Goal: Task Accomplishment & Management: Complete application form

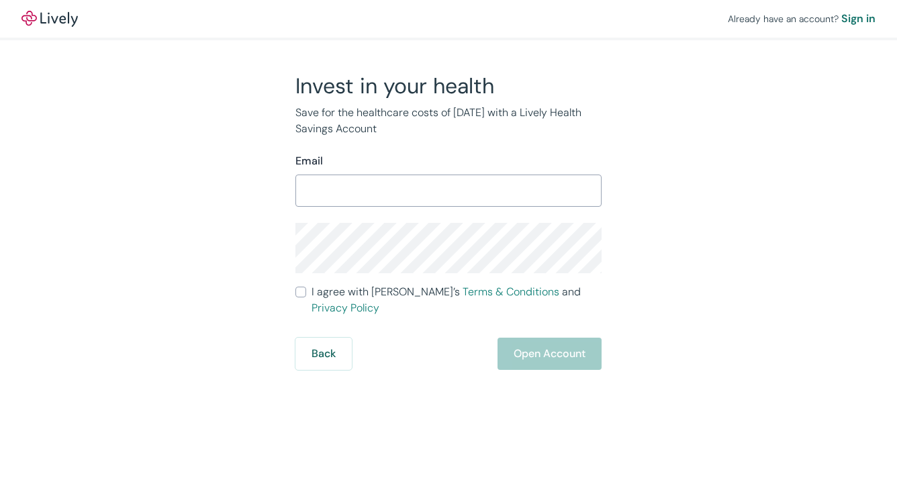
click at [496, 85] on h2 "Invest in your health" at bounding box center [448, 86] width 306 height 27
click at [428, 183] on input "Email" at bounding box center [448, 190] width 306 height 27
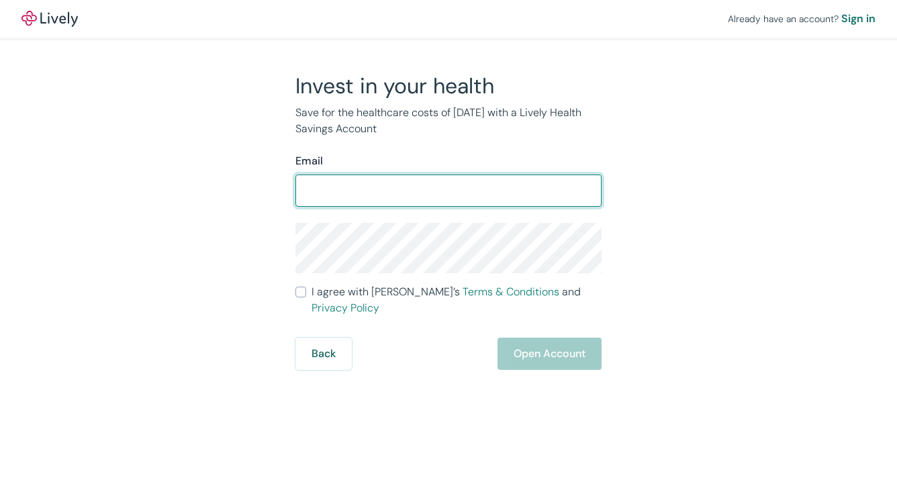
click at [428, 183] on input "Email" at bounding box center [448, 190] width 306 height 27
type input "[EMAIL_ADDRESS][DOMAIN_NAME]"
click at [304, 297] on input "I agree with Lively’s Terms & Conditions and Privacy Policy" at bounding box center [300, 292] width 11 height 11
checkbox input "true"
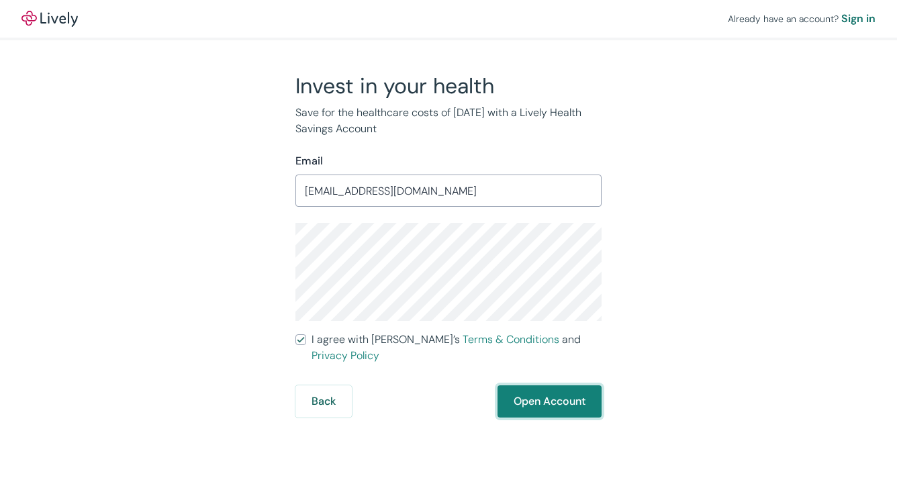
click at [534, 387] on button "Open Account" at bounding box center [549, 401] width 104 height 32
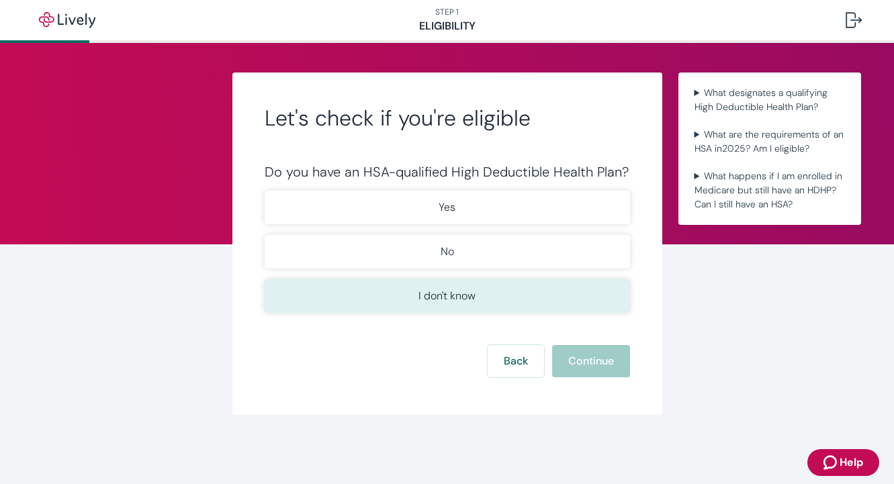
click at [497, 293] on button "I don't know" at bounding box center [446, 296] width 365 height 34
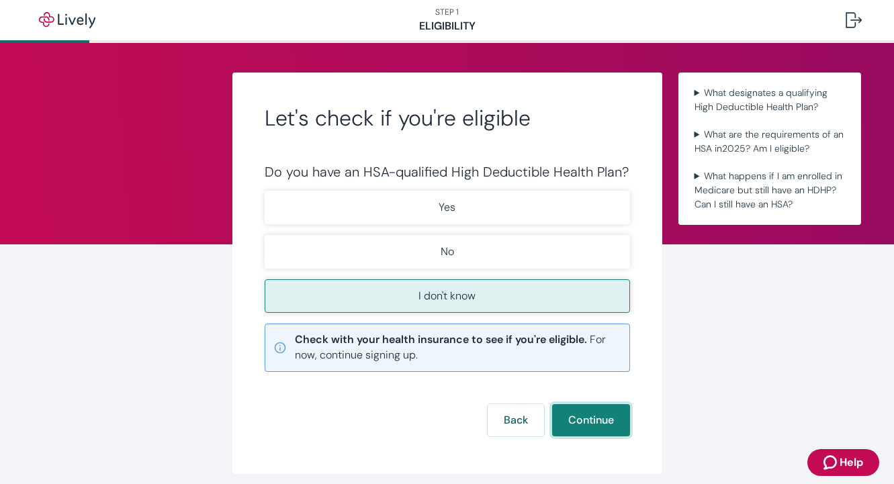
click at [606, 430] on button "Continue" at bounding box center [591, 420] width 78 height 32
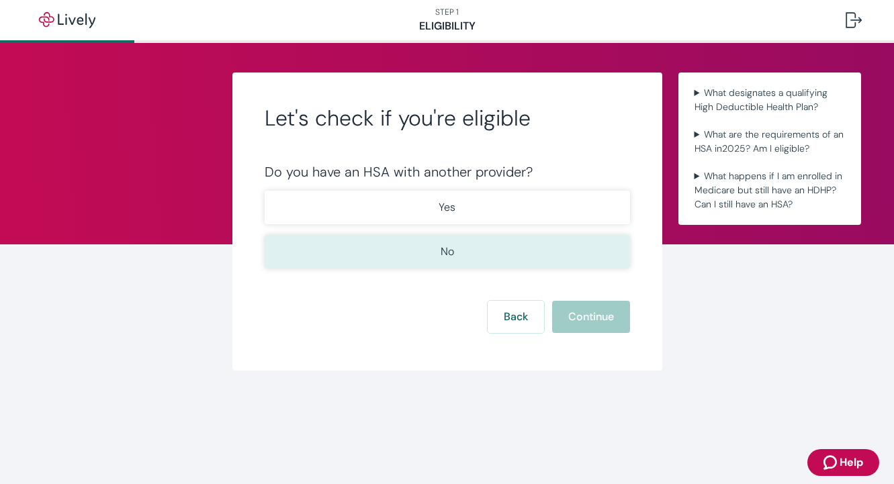
click at [433, 242] on button "No" at bounding box center [446, 252] width 365 height 34
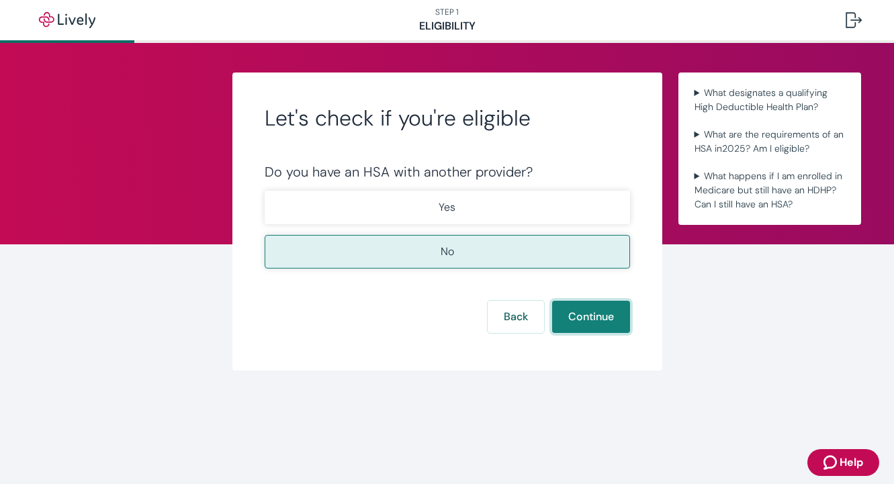
click at [574, 316] on button "Continue" at bounding box center [591, 317] width 78 height 32
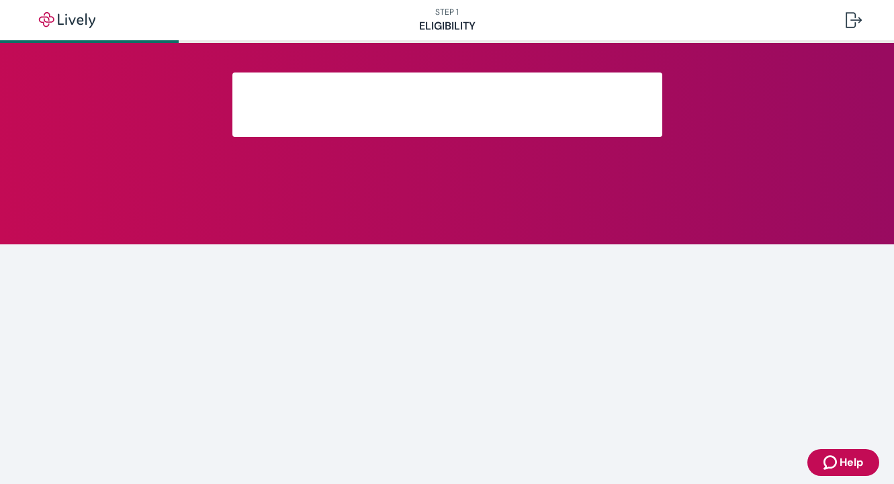
scroll to position [274, 0]
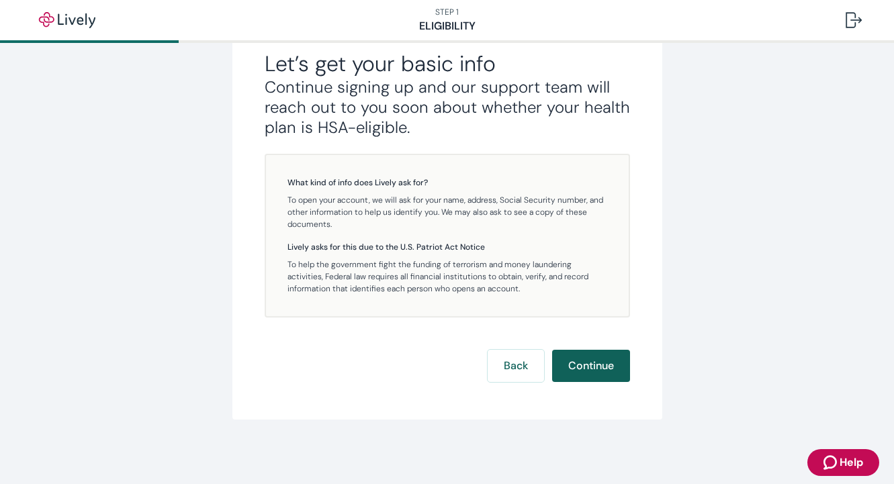
click at [583, 375] on button "Continue" at bounding box center [591, 366] width 78 height 32
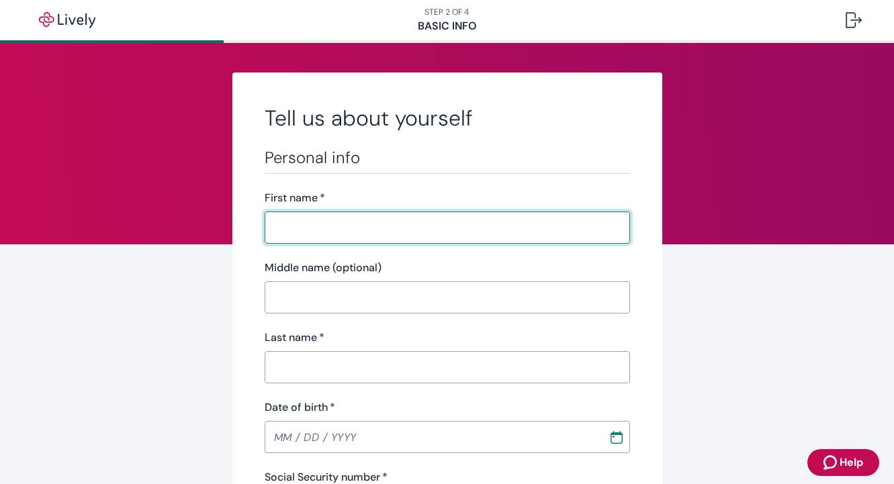
click at [312, 218] on input "First name   *" at bounding box center [446, 227] width 365 height 27
type input "Harimandir"
type input "Khalsa"
type input "[PHONE_NUMBER]"
type input "[STREET_ADDRESS]"
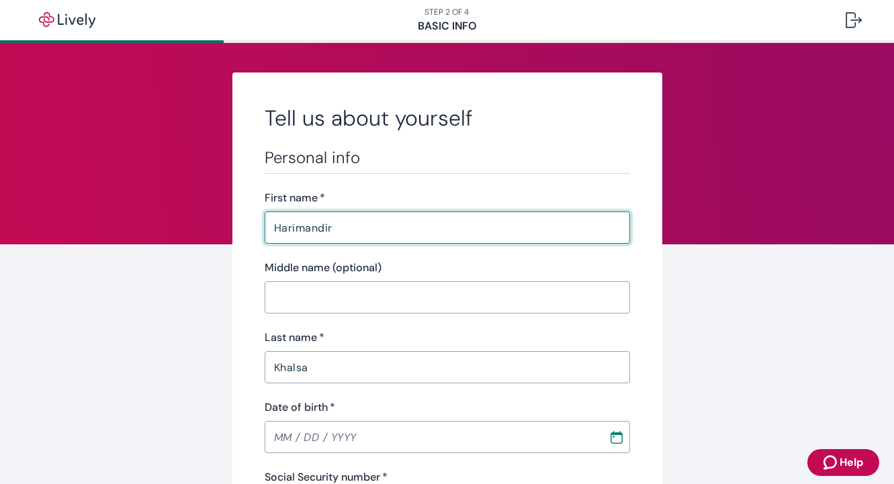
type input "ESPANOLA"
type input "NM"
type input "87532"
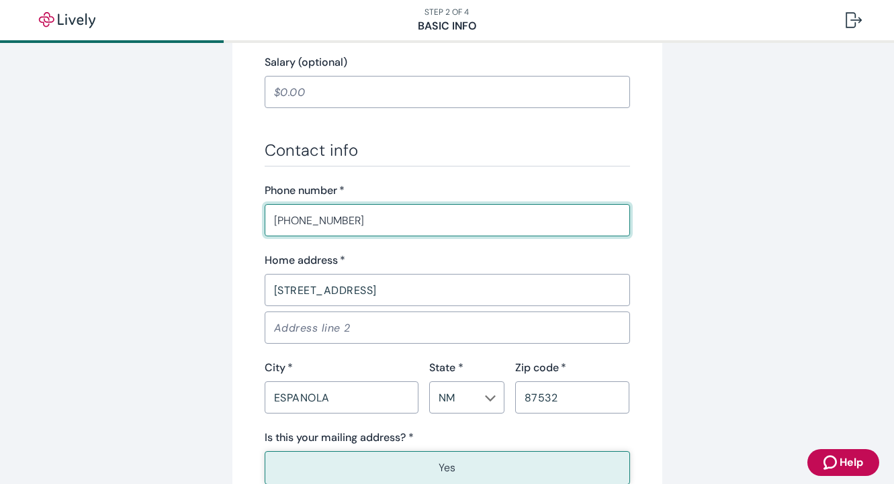
type input "[PHONE_NUMBER]"
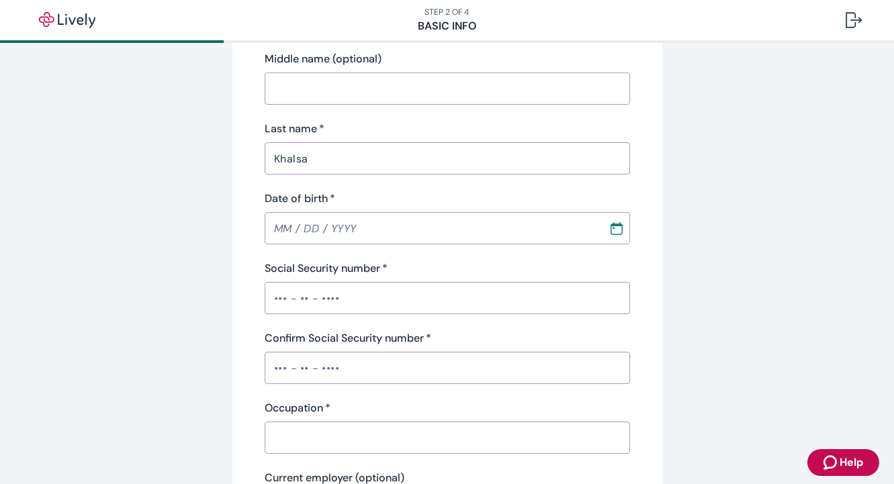
scroll to position [222, 0]
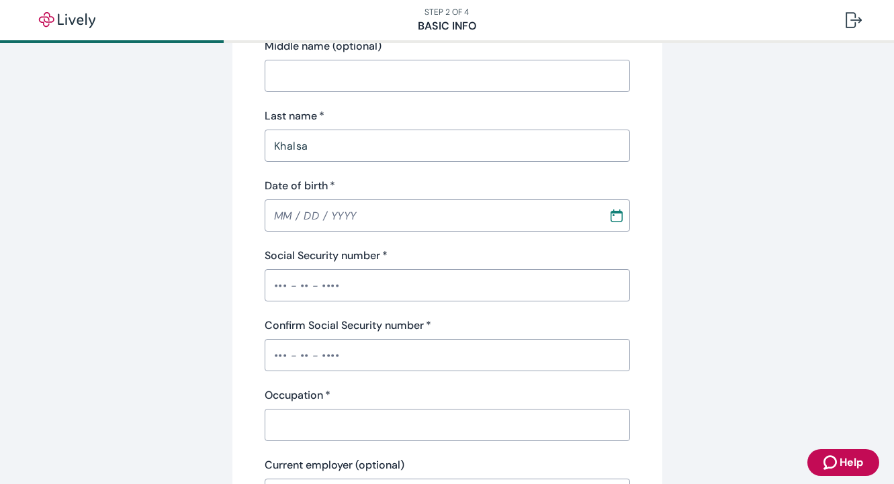
click at [307, 228] on input "Date of birth   *" at bounding box center [431, 215] width 334 height 27
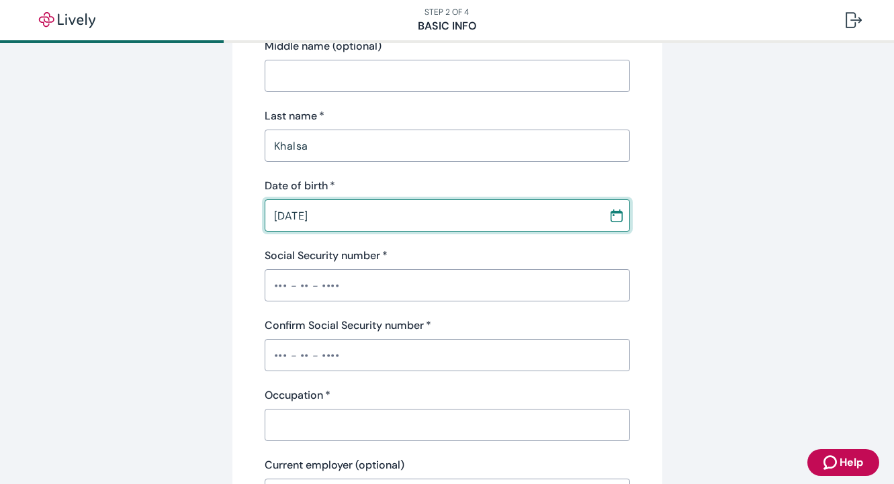
scroll to position [263, 0]
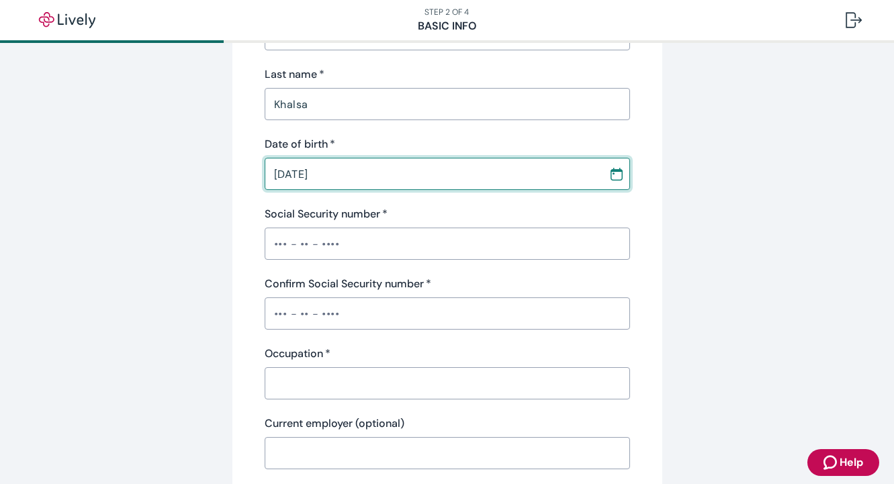
type input "[DATE]"
click at [309, 230] on div "​" at bounding box center [446, 244] width 365 height 32
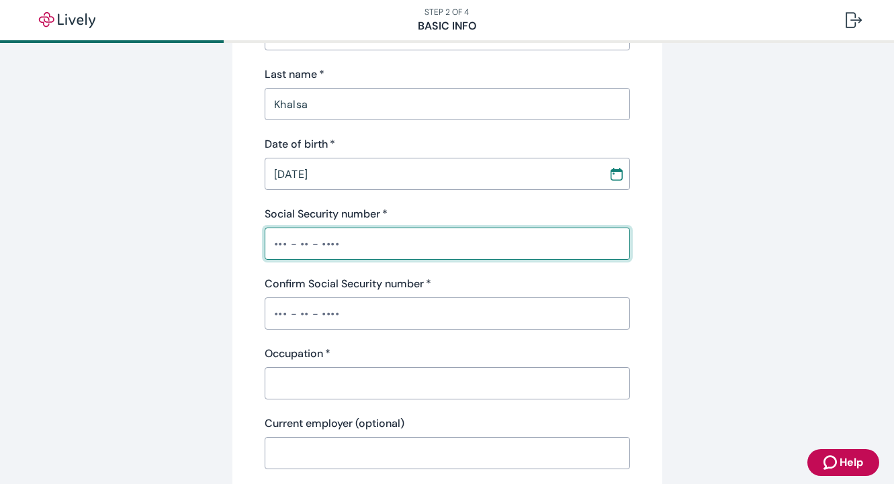
click at [282, 232] on input "Social Security number   *" at bounding box center [446, 243] width 365 height 27
type input "•••-••-1344"
click at [304, 307] on input "Confirm Social Security number   *" at bounding box center [446, 313] width 365 height 27
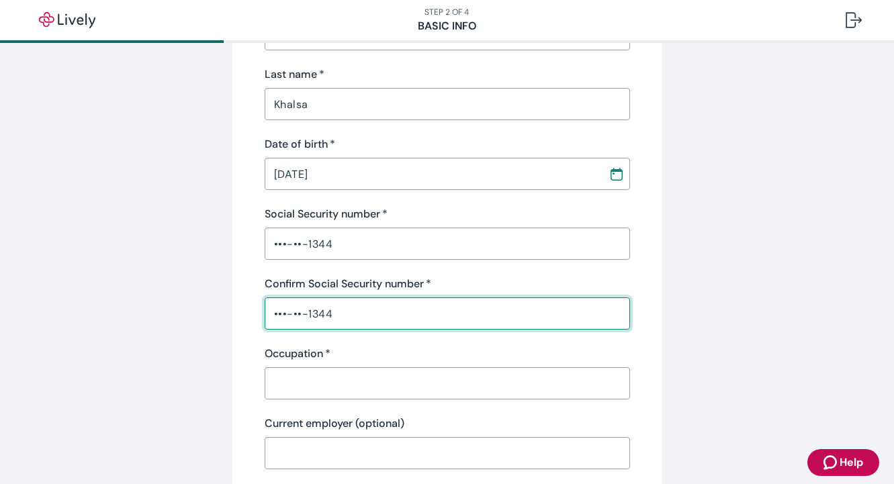
type input "•••-••-1344"
click at [302, 377] on input "Occupation   *" at bounding box center [446, 383] width 365 height 27
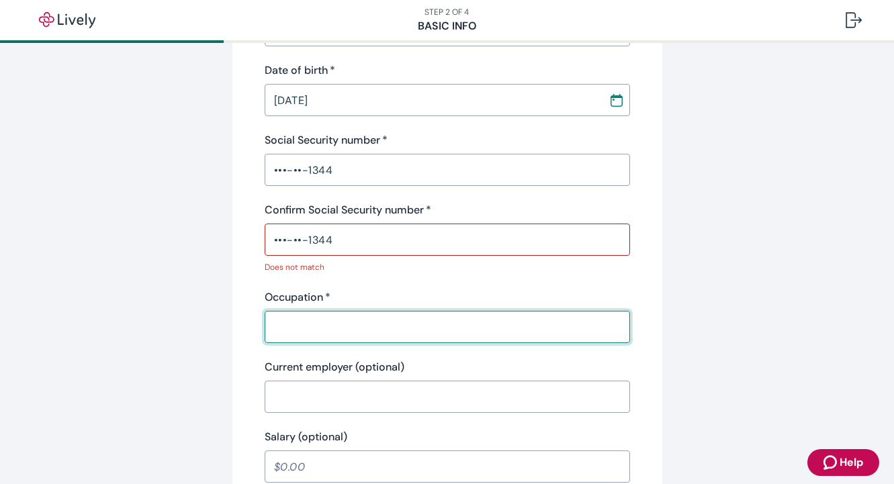
scroll to position [354, 0]
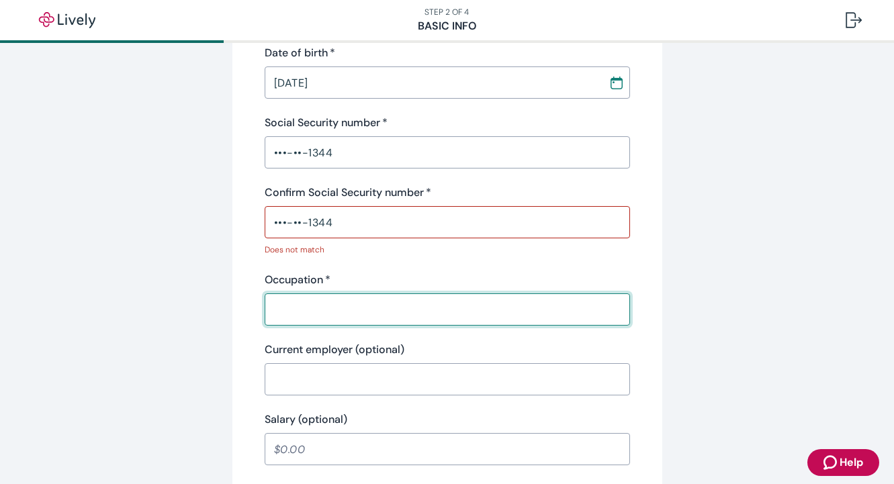
click at [321, 149] on input "•••-••-1344" at bounding box center [446, 152] width 365 height 27
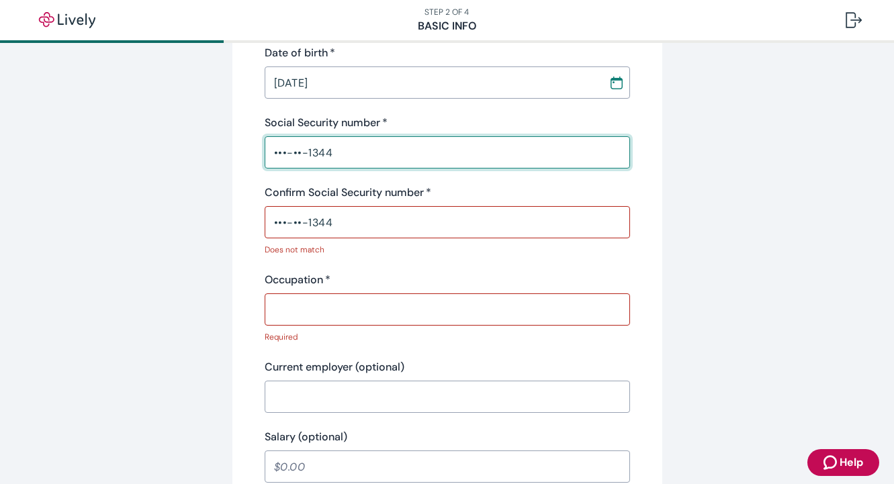
click at [321, 149] on input "•••-••-1344" at bounding box center [446, 152] width 365 height 27
click at [334, 221] on input "•••-••-1344" at bounding box center [446, 222] width 365 height 27
click at [341, 153] on input "•••-••-1348" at bounding box center [446, 152] width 365 height 27
type input "•••-••-1344"
click at [358, 227] on input "•••-••-1344" at bounding box center [446, 222] width 365 height 27
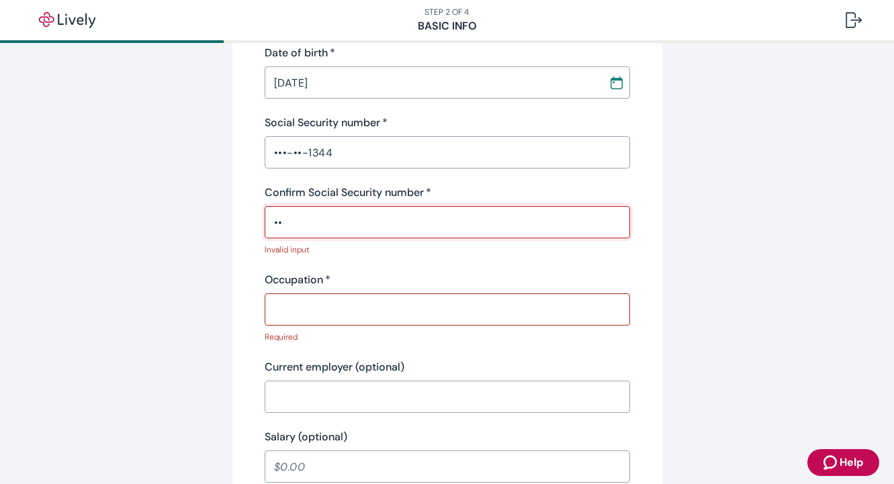
type input "•"
type input "•••-••-1344"
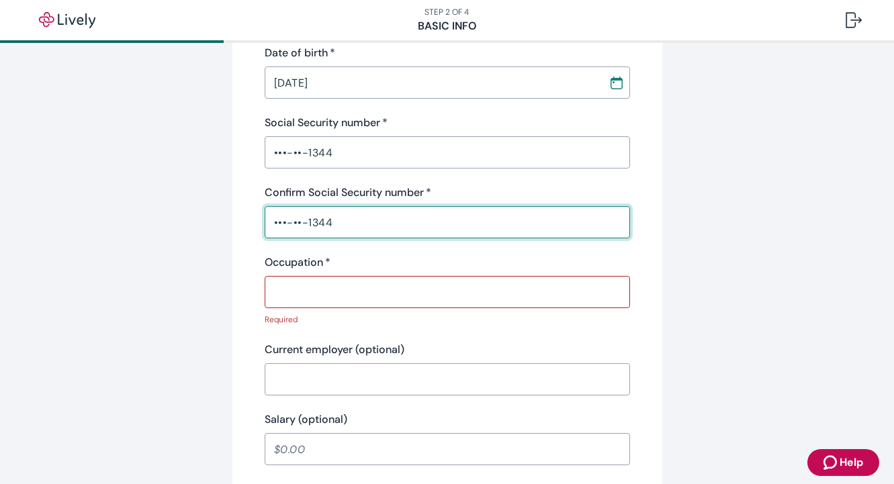
click at [386, 266] on div "Occupation   *" at bounding box center [446, 262] width 365 height 16
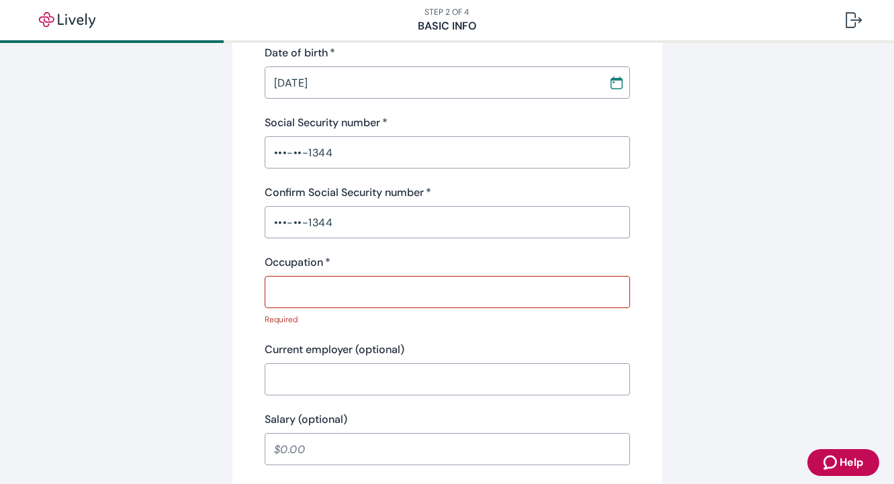
click at [383, 289] on input "Occupation   *" at bounding box center [446, 292] width 365 height 27
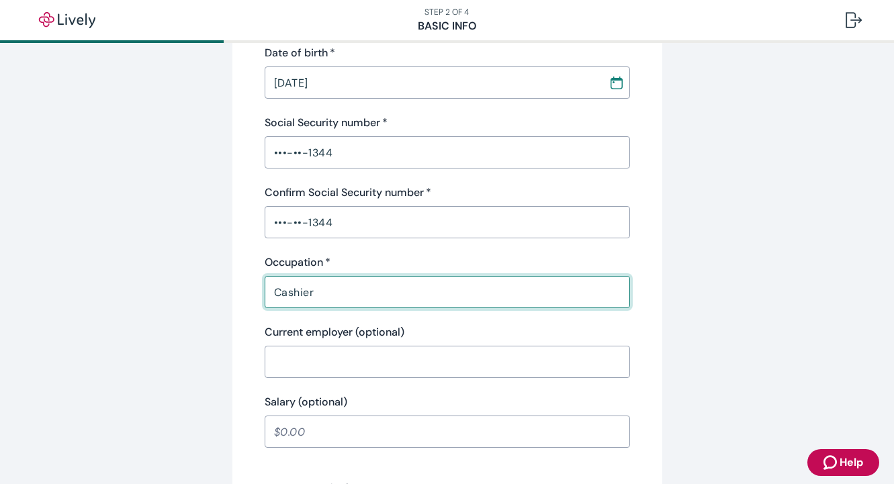
type input "Cashier"
click at [380, 360] on input "Current employer (optional)" at bounding box center [446, 361] width 365 height 27
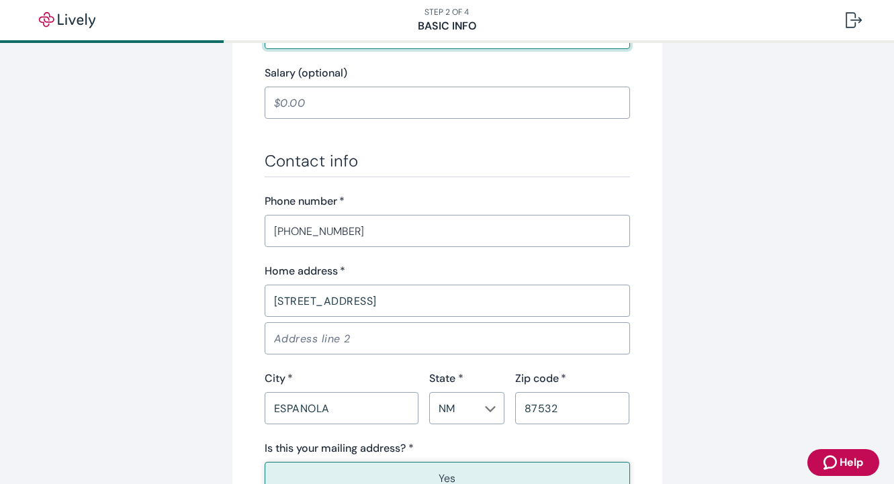
scroll to position [685, 0]
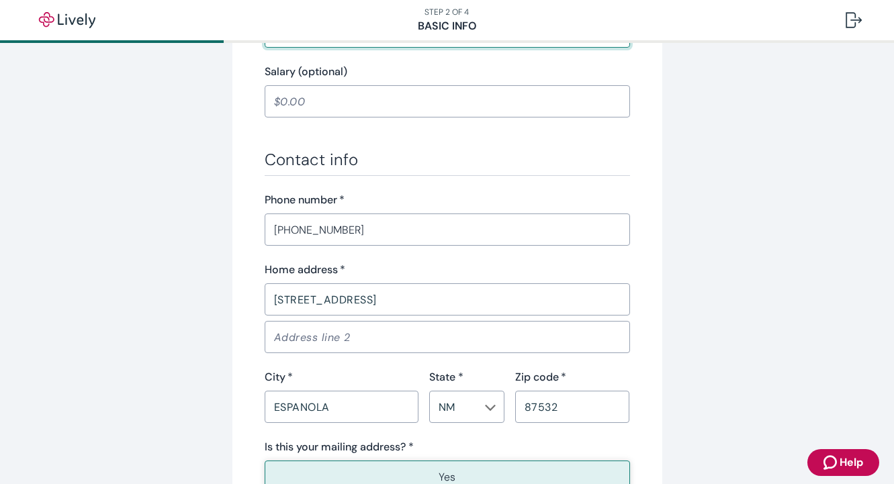
click at [388, 230] on input "[PHONE_NUMBER]" at bounding box center [446, 229] width 365 height 27
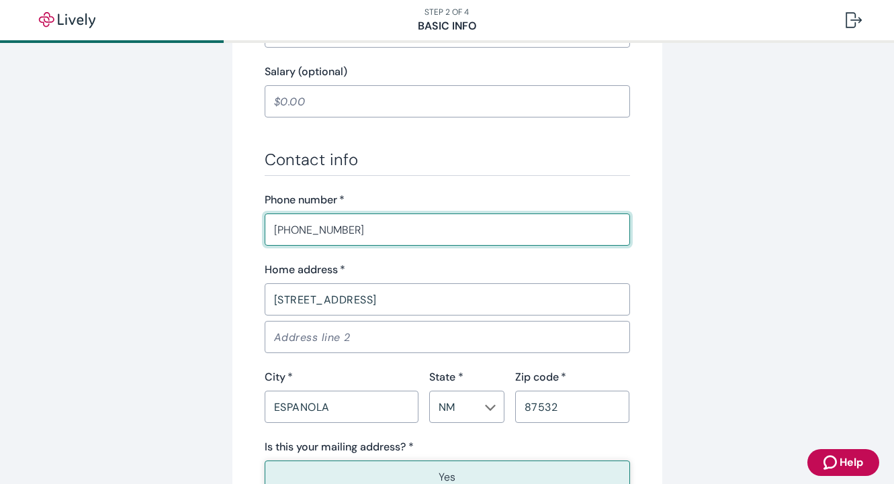
scroll to position [832, 0]
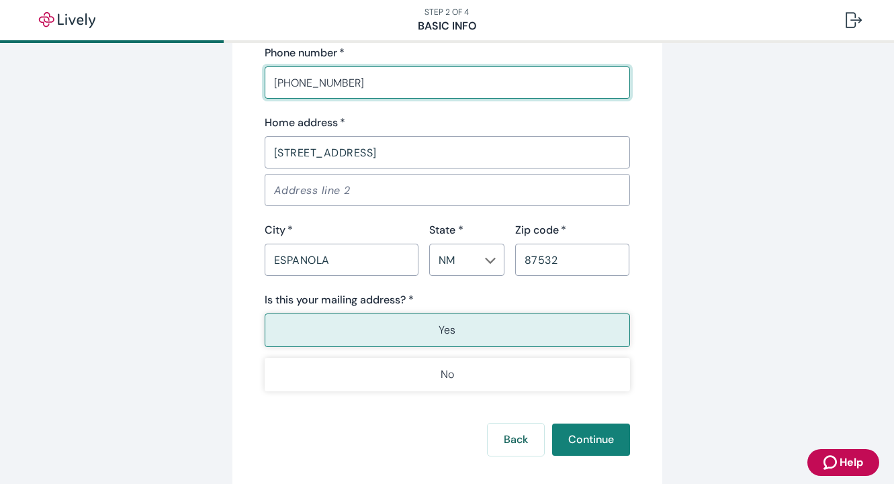
type input "[PHONE_NUMBER]"
click at [453, 332] on p "Yes" at bounding box center [446, 330] width 17 height 16
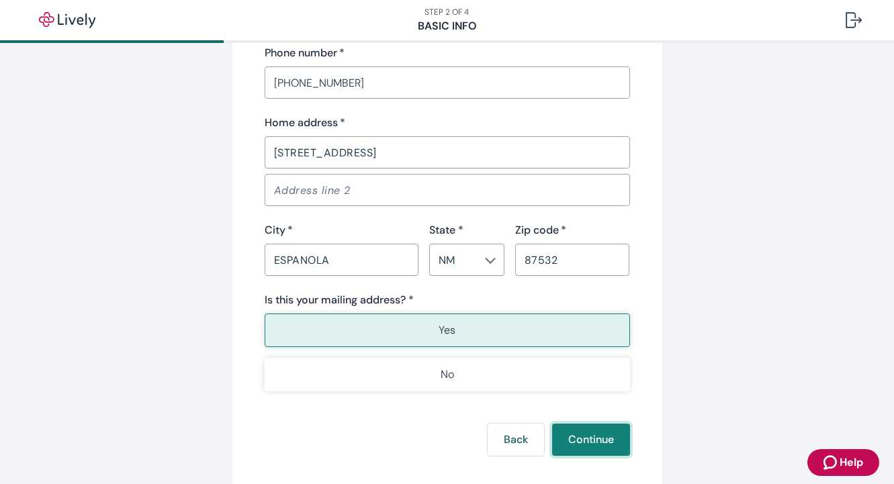
click at [585, 436] on button "Continue" at bounding box center [591, 440] width 78 height 32
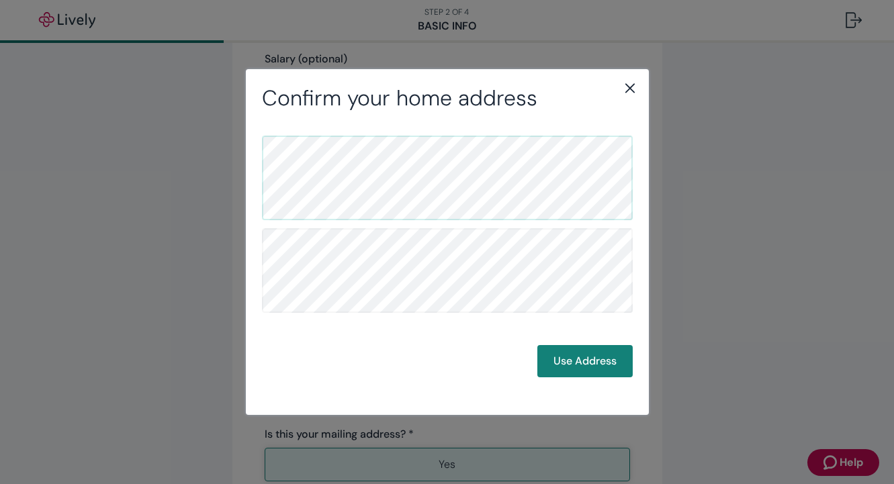
scroll to position [695, 0]
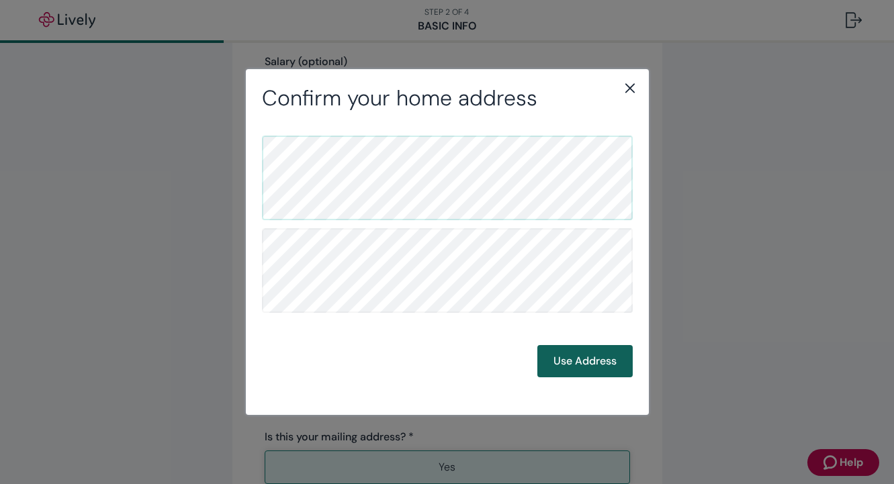
click at [583, 357] on button "Use Address" at bounding box center [584, 361] width 95 height 32
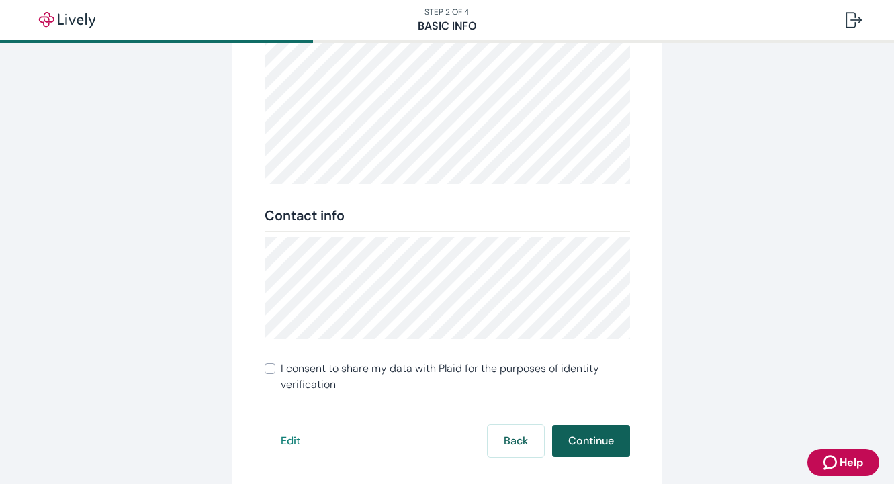
scroll to position [203, 0]
click at [587, 437] on button "Continue" at bounding box center [591, 440] width 78 height 32
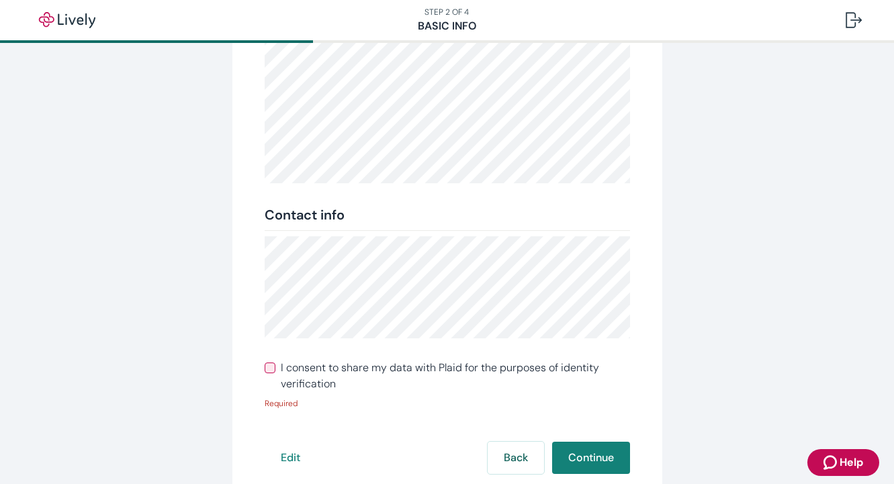
click at [262, 362] on div "Review your info Double-check to make sure everything is correct. We’ll use thi…" at bounding box center [447, 191] width 430 height 642
click at [271, 367] on input "I consent to share my data with Plaid for the purposes of identity verification" at bounding box center [269, 368] width 11 height 11
checkbox input "true"
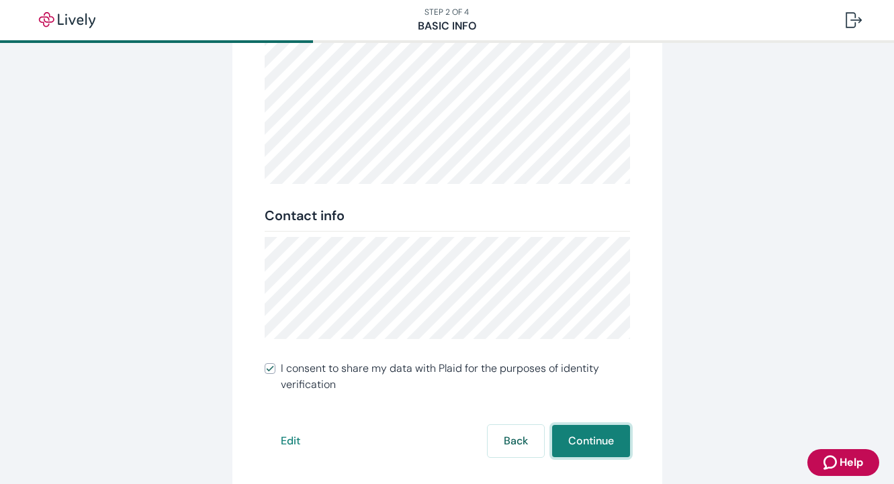
click at [579, 444] on button "Continue" at bounding box center [591, 441] width 78 height 32
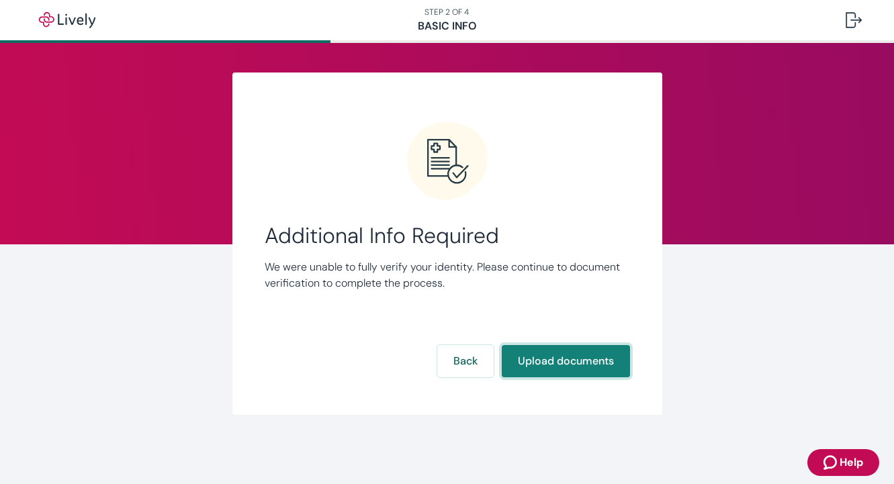
click at [561, 352] on button "Upload documents" at bounding box center [565, 361] width 128 height 32
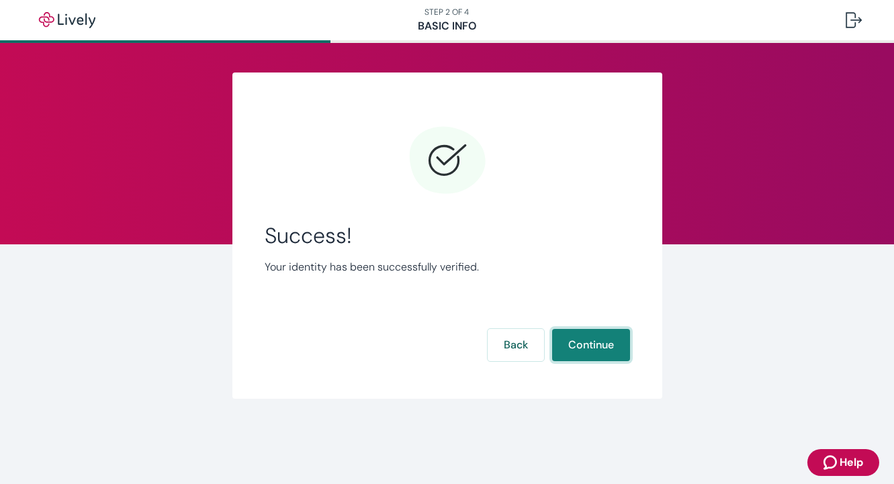
click at [588, 346] on button "Continue" at bounding box center [591, 345] width 78 height 32
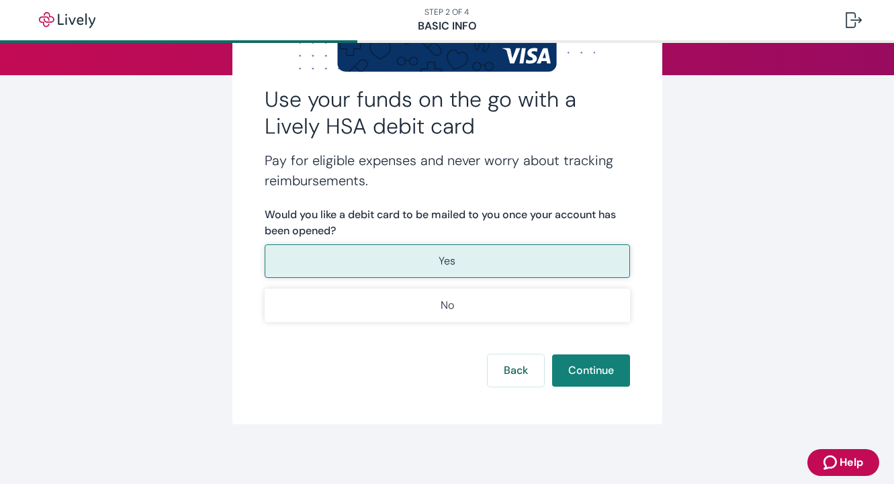
scroll to position [168, 0]
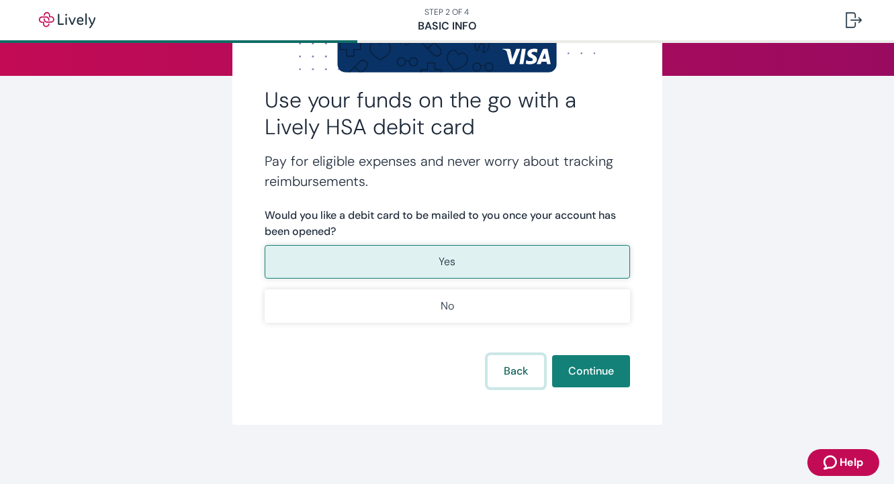
click at [521, 379] on button "Back" at bounding box center [515, 371] width 56 height 32
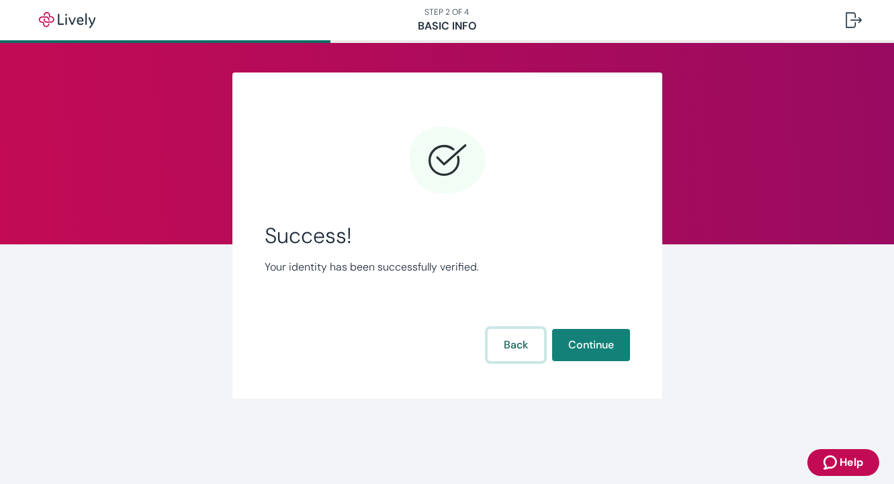
click at [513, 352] on button "Back" at bounding box center [515, 345] width 56 height 32
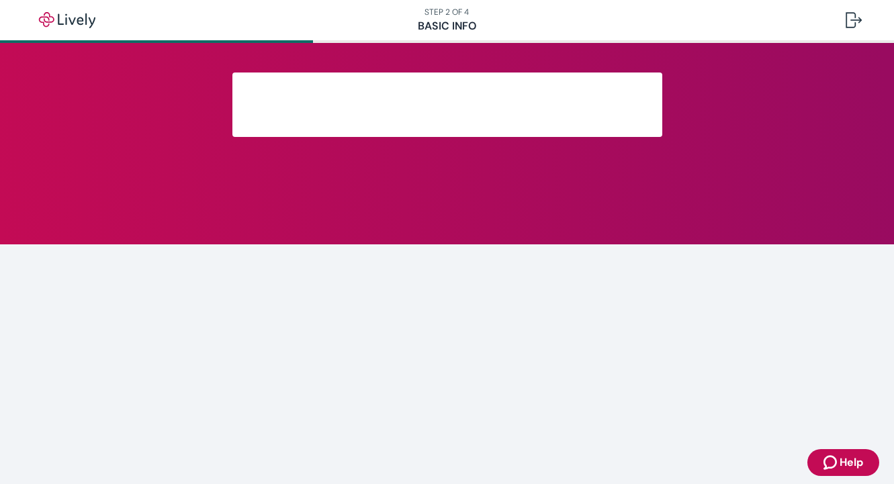
scroll to position [277, 0]
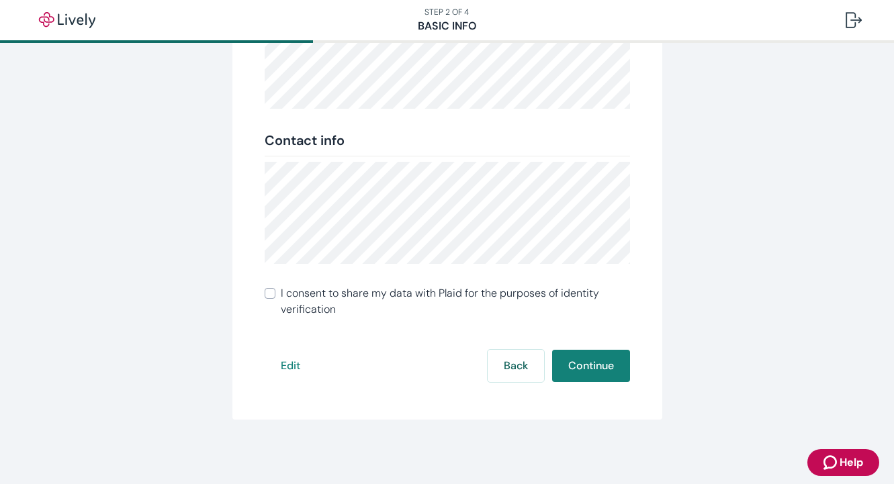
click at [262, 291] on div "Review your info Double-check to make sure everything is correct. We’ll use thi…" at bounding box center [447, 107] width 430 height 624
click at [269, 294] on input "I consent to share my data with Plaid for the purposes of identity verification" at bounding box center [269, 293] width 11 height 11
checkbox input "true"
click at [582, 361] on button "Continue" at bounding box center [591, 366] width 78 height 32
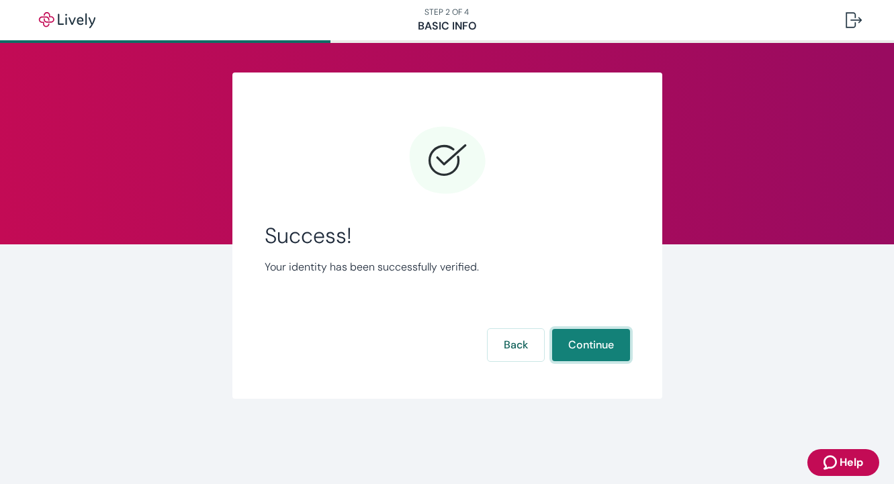
click at [594, 348] on button "Continue" at bounding box center [591, 345] width 78 height 32
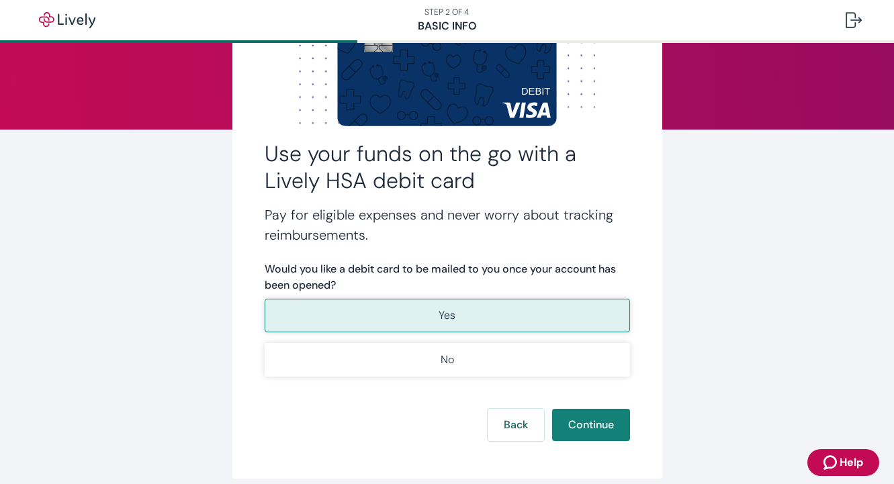
scroll to position [115, 0]
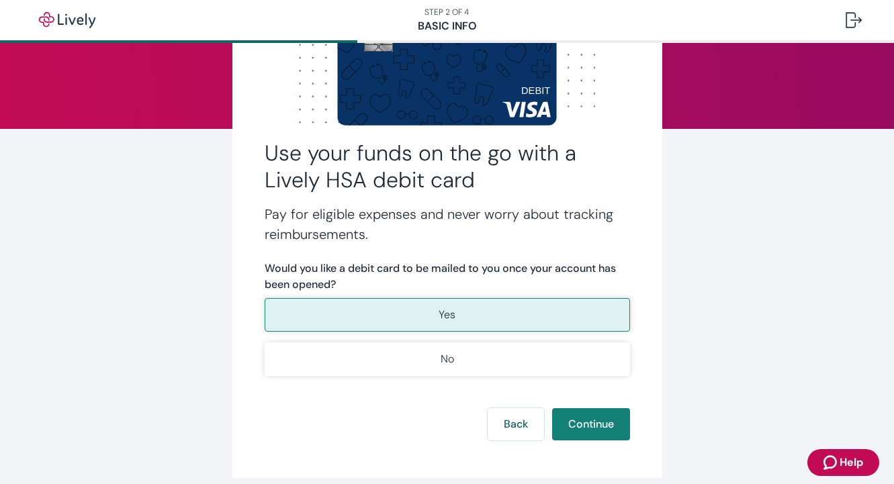
click at [470, 310] on button "Yes" at bounding box center [446, 315] width 365 height 34
click at [589, 428] on button "Continue" at bounding box center [591, 424] width 78 height 32
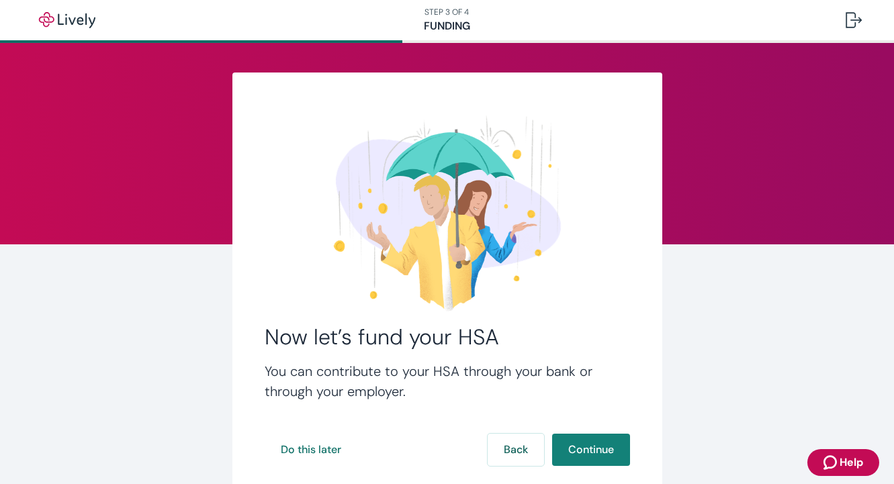
scroll to position [85, 0]
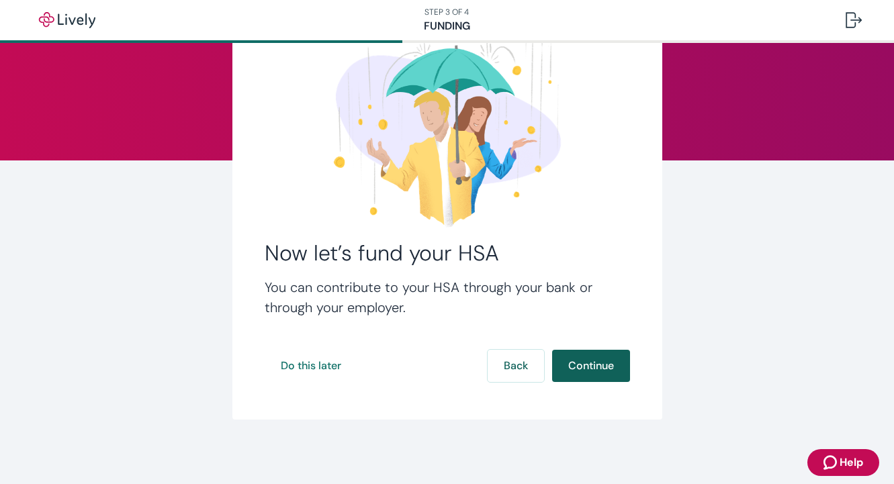
click at [593, 363] on button "Continue" at bounding box center [591, 366] width 78 height 32
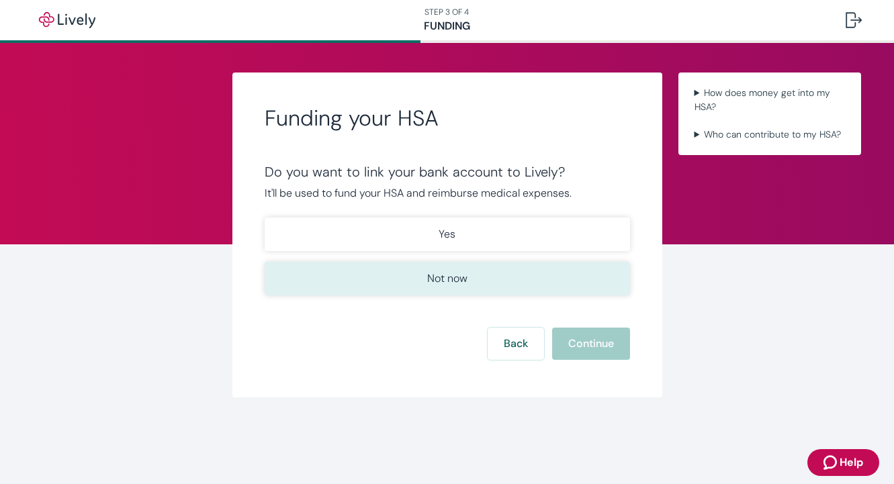
click at [553, 281] on button "Not now" at bounding box center [446, 279] width 365 height 34
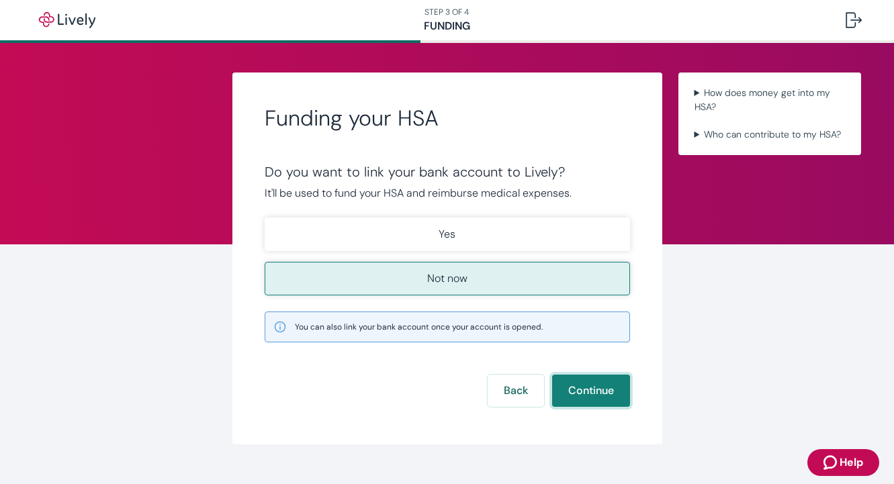
click at [593, 386] on button "Continue" at bounding box center [591, 391] width 78 height 32
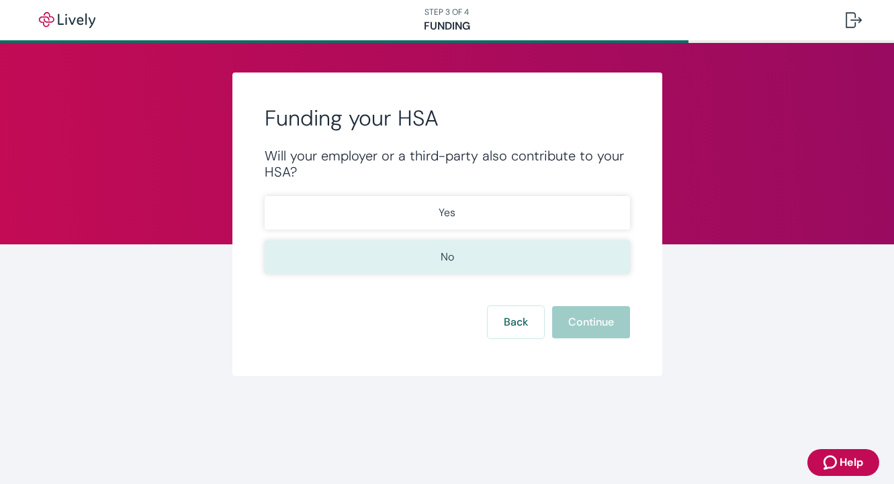
click at [512, 258] on button "No" at bounding box center [446, 257] width 365 height 34
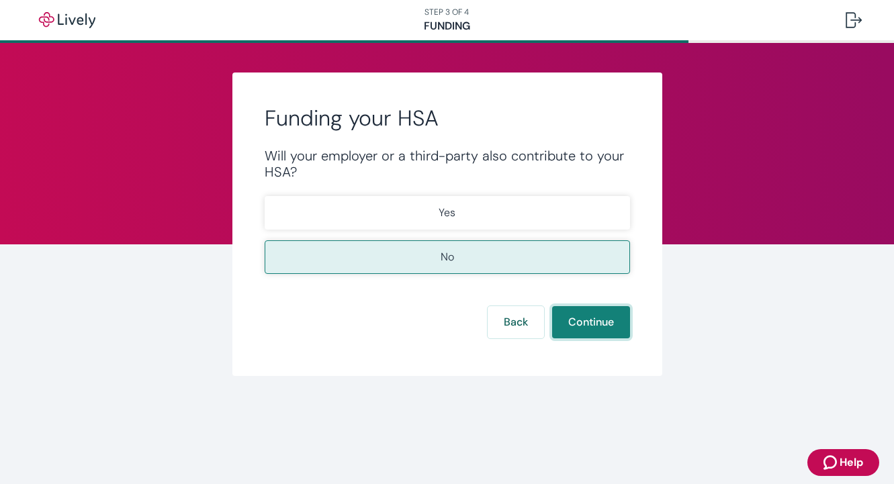
click at [591, 314] on button "Continue" at bounding box center [591, 322] width 78 height 32
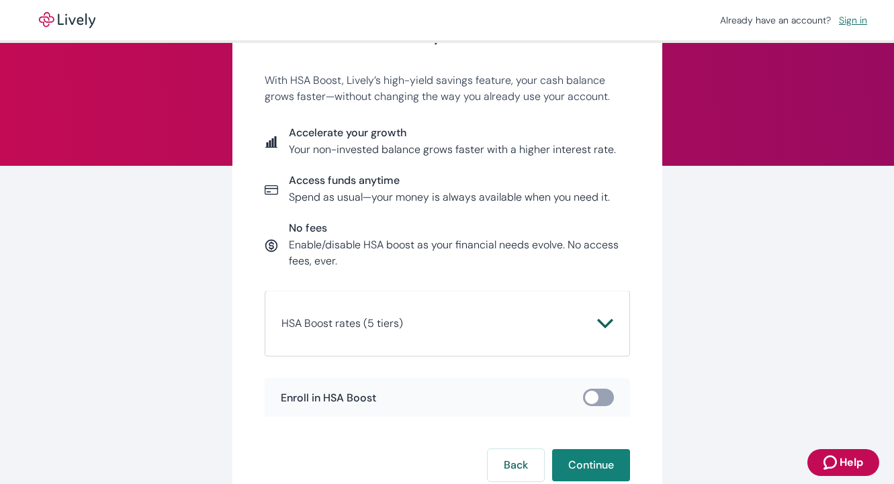
scroll to position [107, 0]
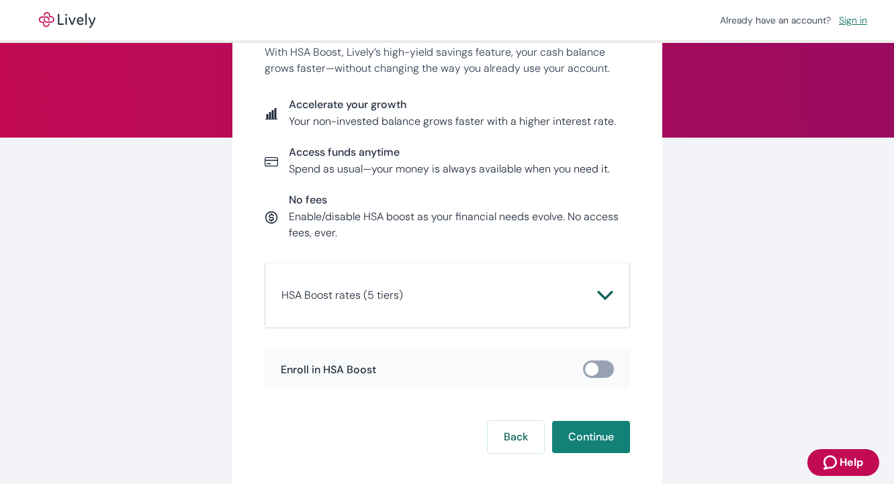
click at [317, 375] on span "Enroll in HSA Boost" at bounding box center [328, 369] width 95 height 13
click at [609, 296] on icon "Chevron icon" at bounding box center [604, 295] width 15 height 9
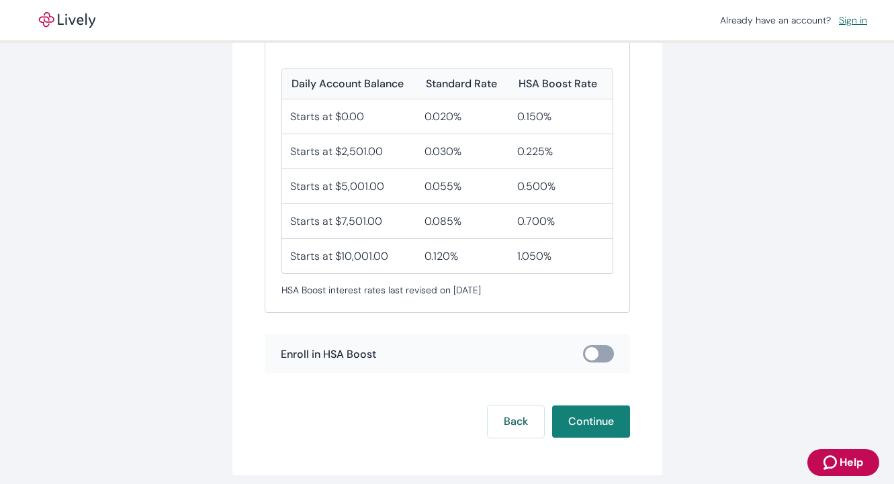
scroll to position [372, 0]
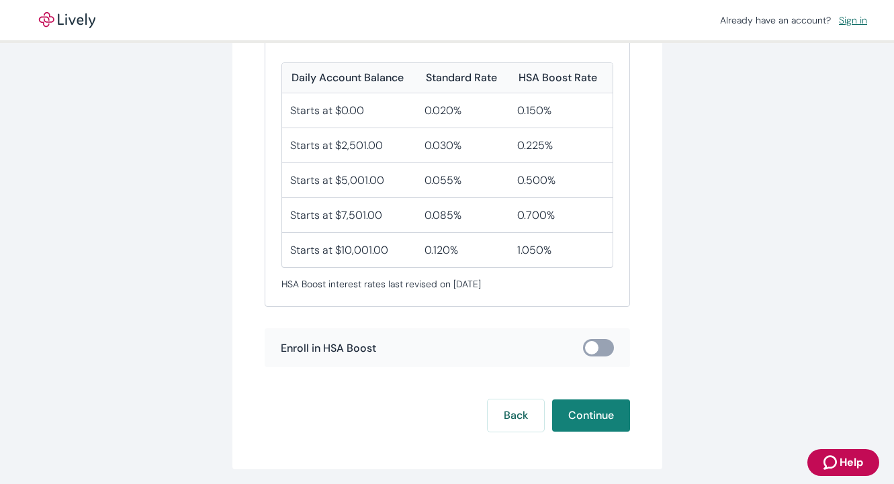
click at [601, 348] on input "checkbox" at bounding box center [591, 347] width 40 height 13
checkbox input "true"
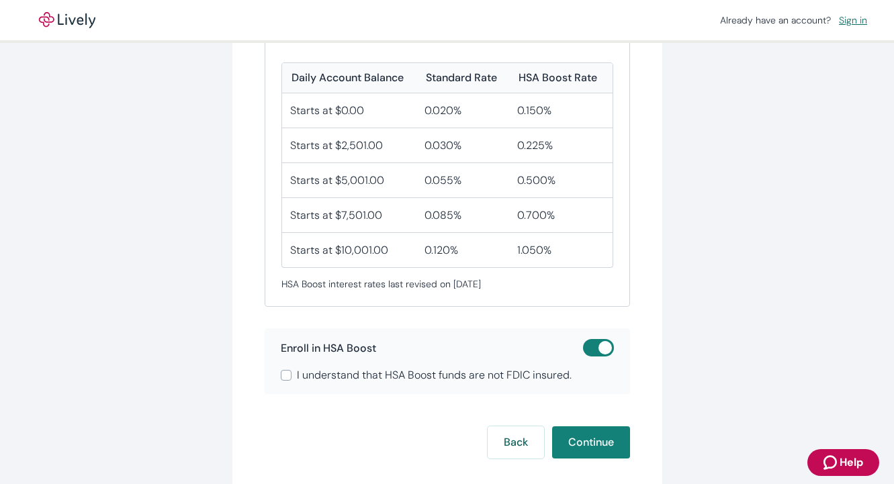
click at [296, 375] on label "I understand that HSA Boost funds are not FDIC insured." at bounding box center [447, 375] width 333 height 16
click at [291, 375] on input "I understand that HSA Boost funds are not FDIC insured." at bounding box center [286, 375] width 11 height 11
checkbox input "true"
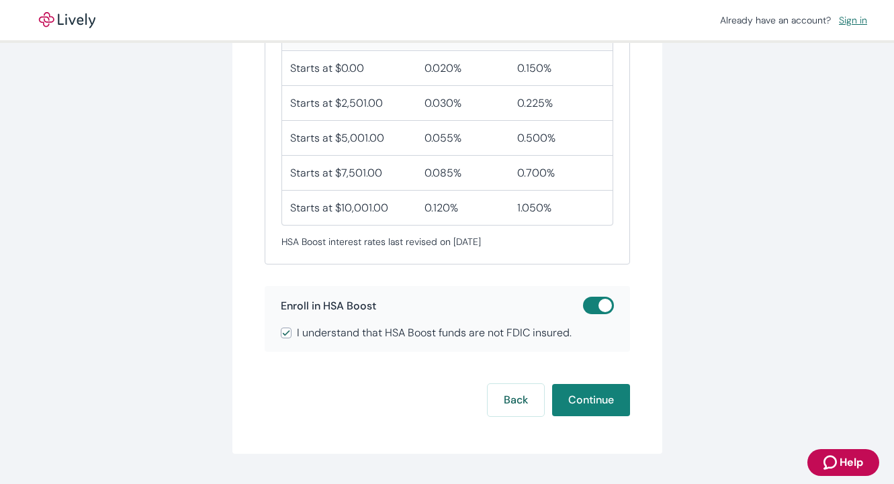
scroll to position [419, 0]
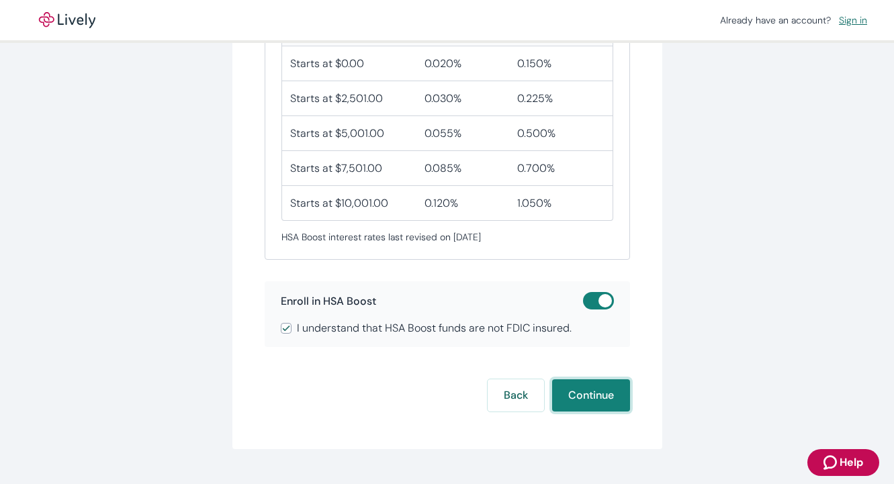
click at [569, 399] on button "Continue" at bounding box center [591, 395] width 78 height 32
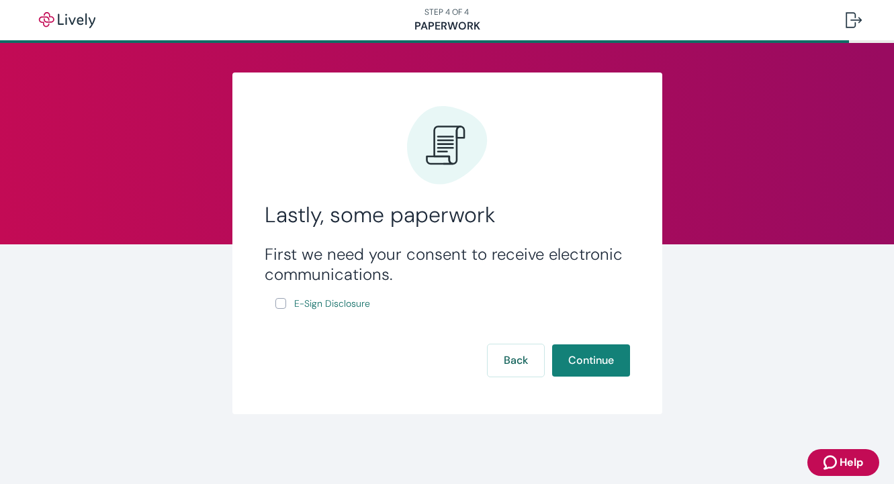
click at [287, 303] on label "E-Sign Disclosure" at bounding box center [323, 303] width 97 height 17
click at [286, 303] on input "E-Sign Disclosure" at bounding box center [280, 303] width 11 height 11
checkbox input "true"
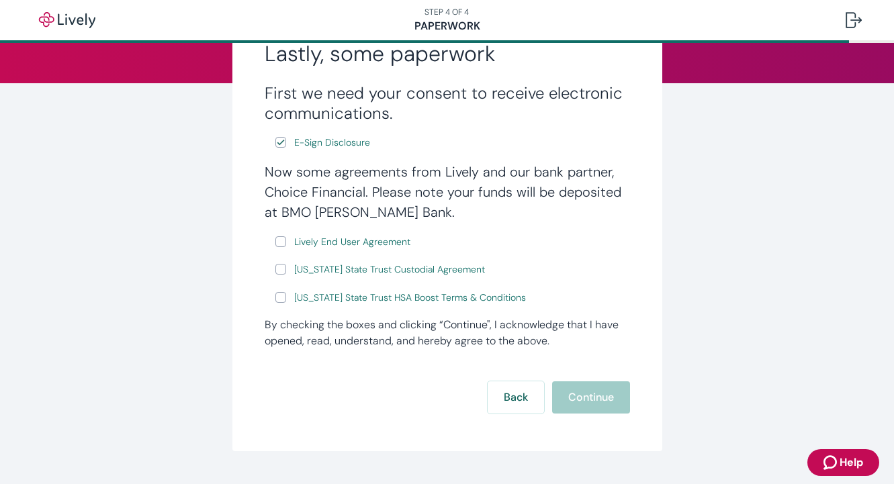
scroll to position [165, 0]
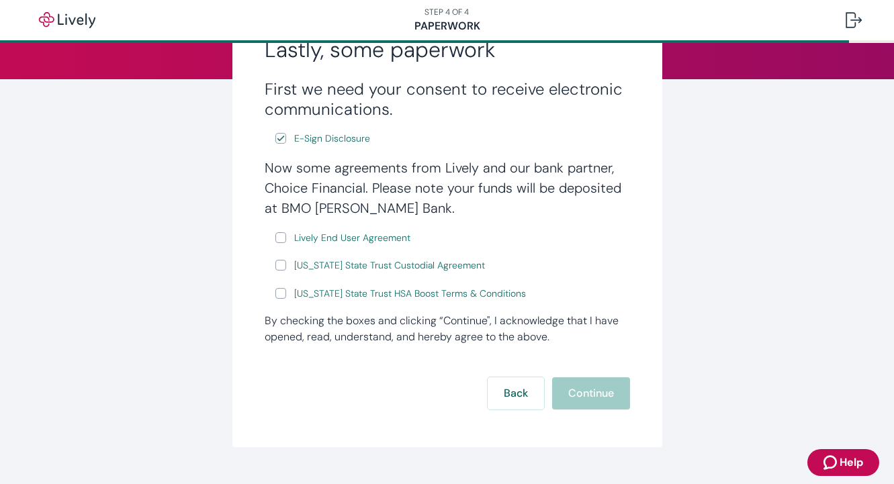
click at [278, 238] on input "Lively End User Agreement" at bounding box center [280, 237] width 11 height 11
checkbox input "true"
click at [281, 267] on input "[US_STATE] State Trust Custodial Agreement" at bounding box center [280, 265] width 11 height 11
checkbox input "true"
click at [281, 294] on input "[US_STATE] State Trust HSA Boost Terms & Conditions" at bounding box center [280, 293] width 11 height 11
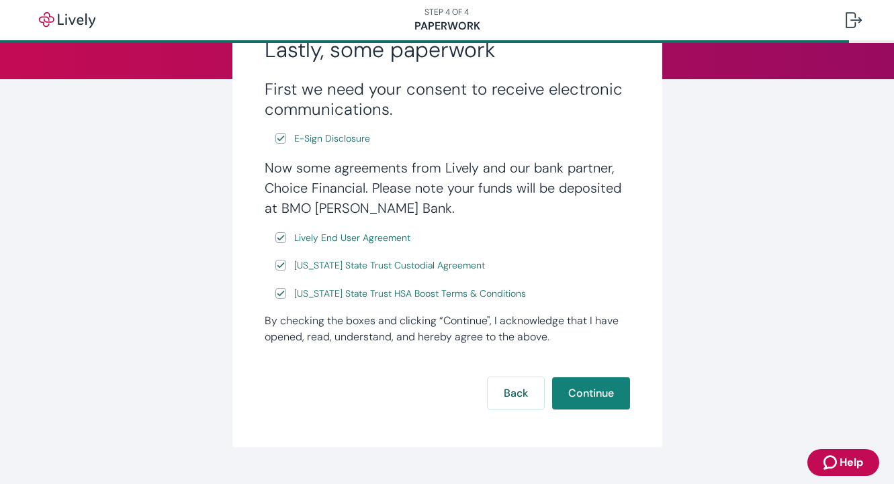
click at [281, 295] on input "[US_STATE] State Trust HSA Boost Terms & Conditions" at bounding box center [280, 293] width 11 height 11
checkbox input "false"
click at [281, 264] on input "[US_STATE] State Trust Custodial Agreement" at bounding box center [280, 265] width 11 height 11
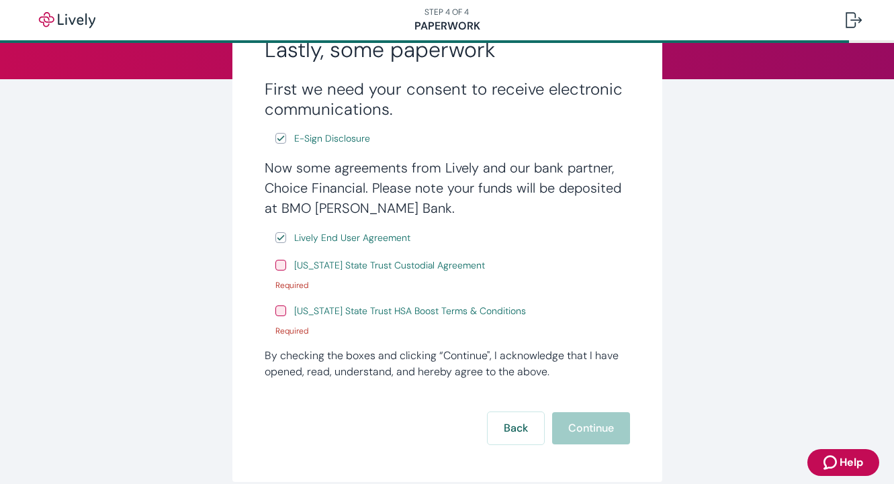
click at [281, 264] on input "[US_STATE] State Trust Custodial Agreement" at bounding box center [280, 265] width 11 height 11
checkbox input "true"
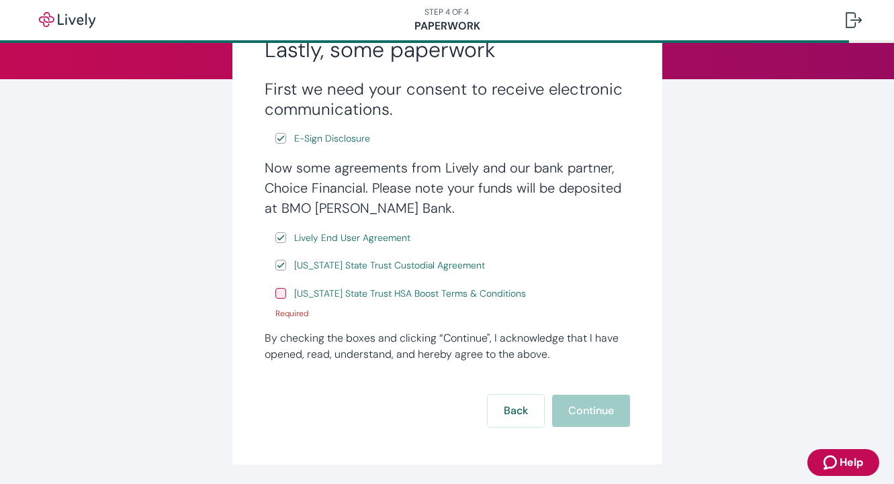
click at [280, 289] on label "[US_STATE] State Trust HSA Boost Terms & Conditions" at bounding box center [401, 293] width 253 height 17
click at [280, 289] on input "[US_STATE] State Trust HSA Boost Terms & Conditions" at bounding box center [280, 293] width 11 height 11
checkbox input "true"
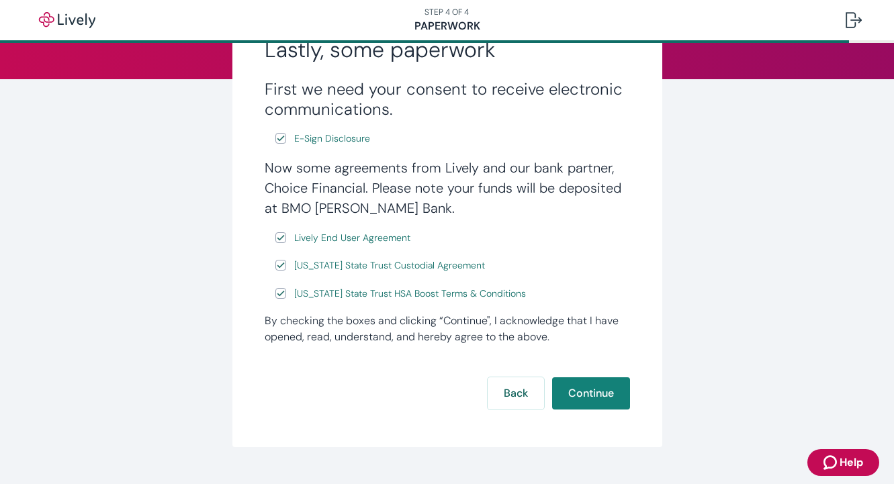
drag, startPoint x: 280, startPoint y: 289, endPoint x: 283, endPoint y: 301, distance: 13.0
click at [283, 301] on label "[US_STATE] State Trust HSA Boost Terms & Conditions" at bounding box center [401, 293] width 253 height 17
click at [332, 239] on span "Lively End User Agreement" at bounding box center [352, 238] width 116 height 14
click at [367, 264] on span "[US_STATE] State Trust Custodial Agreement" at bounding box center [389, 265] width 191 height 14
click at [568, 379] on button "Continue" at bounding box center [591, 393] width 78 height 32
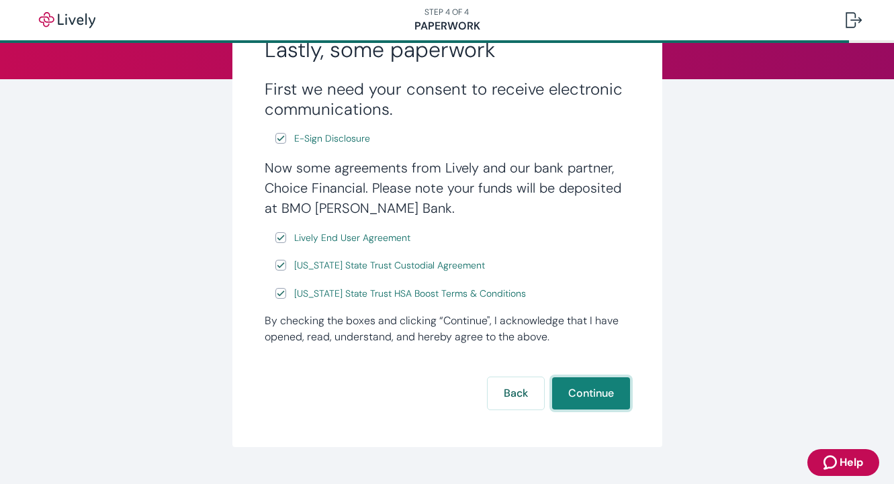
click at [577, 392] on button "Continue" at bounding box center [591, 393] width 78 height 32
